Goal: Navigation & Orientation: Find specific page/section

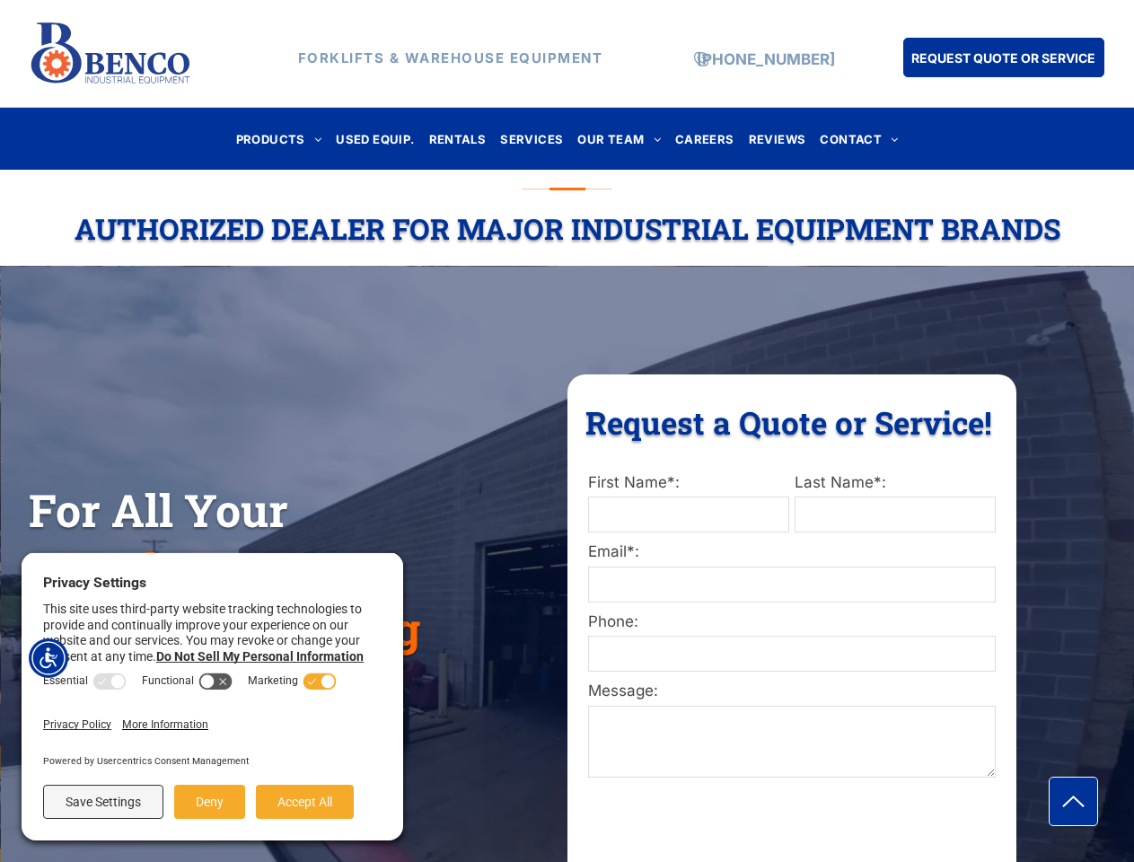
click at [567, 431] on div "Request a Quote or Service! Request a Quote or Service! First Name*: Last Name*…" at bounding box center [791, 649] width 449 height 551
click at [48, 658] on img "Accessibility Menu" at bounding box center [49, 658] width 40 height 40
